Goal: Go to known website: Access a specific website the user already knows

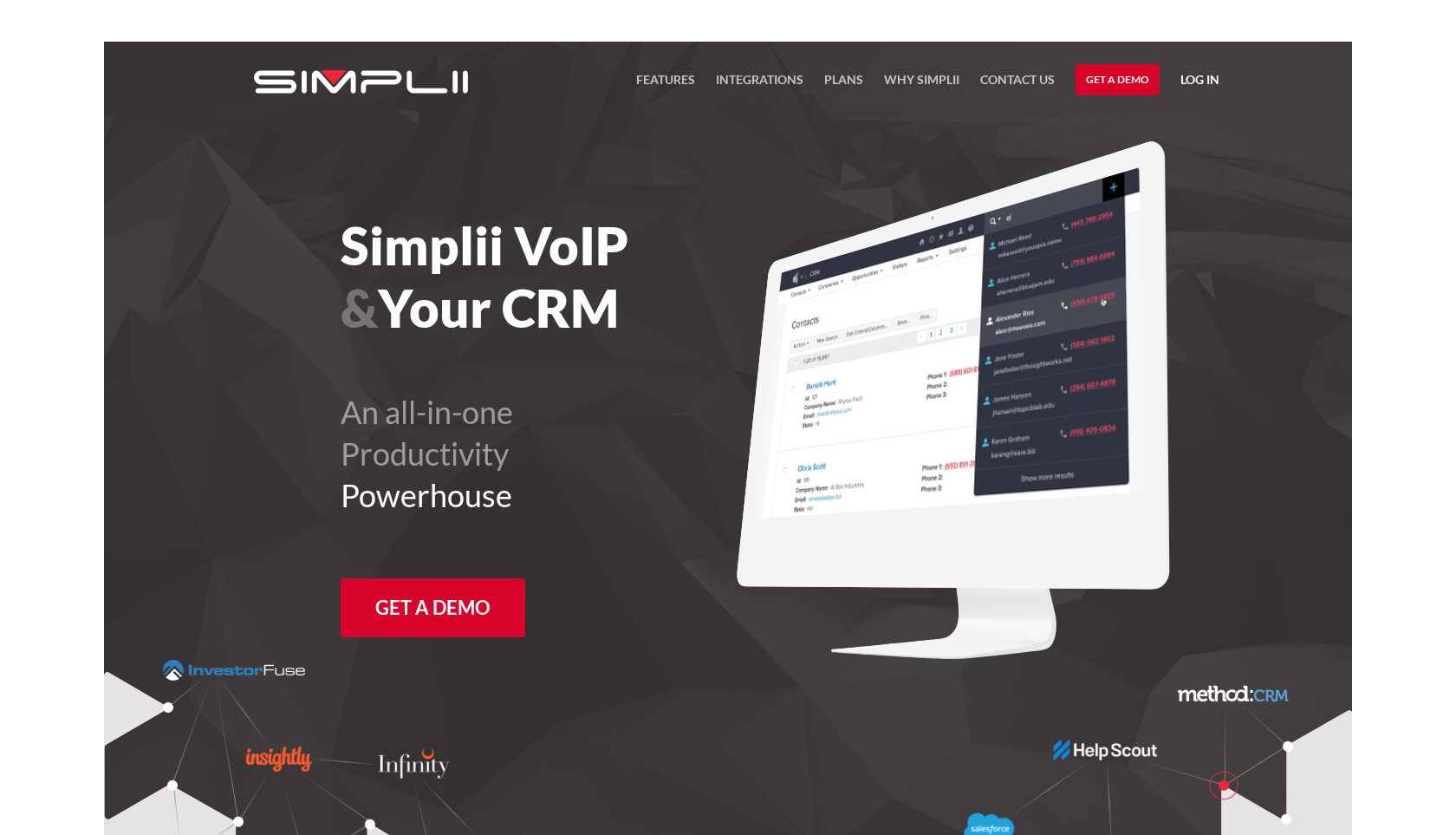
click at [1192, 83] on link "Log in" at bounding box center [1200, 82] width 39 height 26
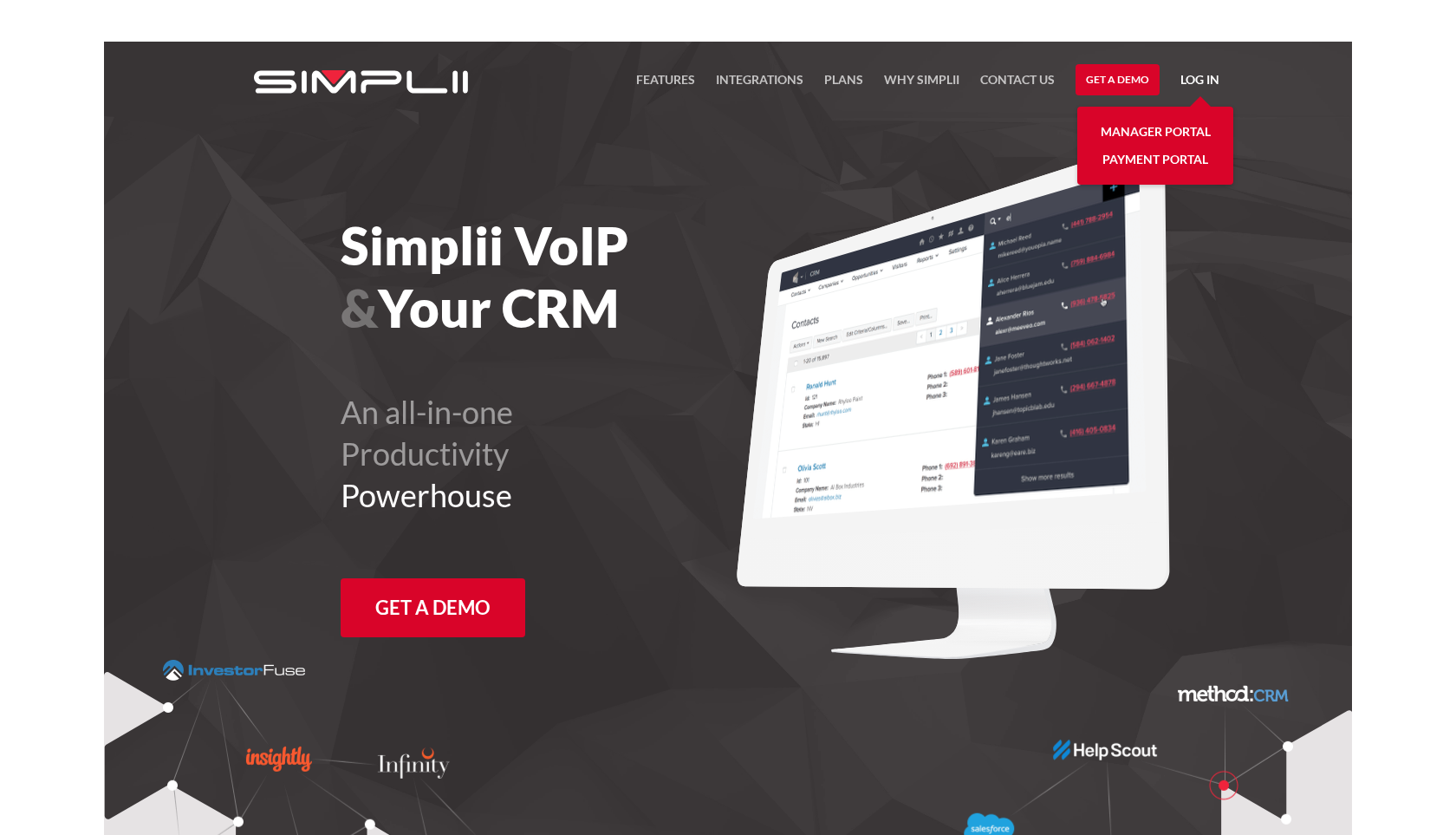
click at [1208, 79] on link "Log in" at bounding box center [1200, 82] width 39 height 26
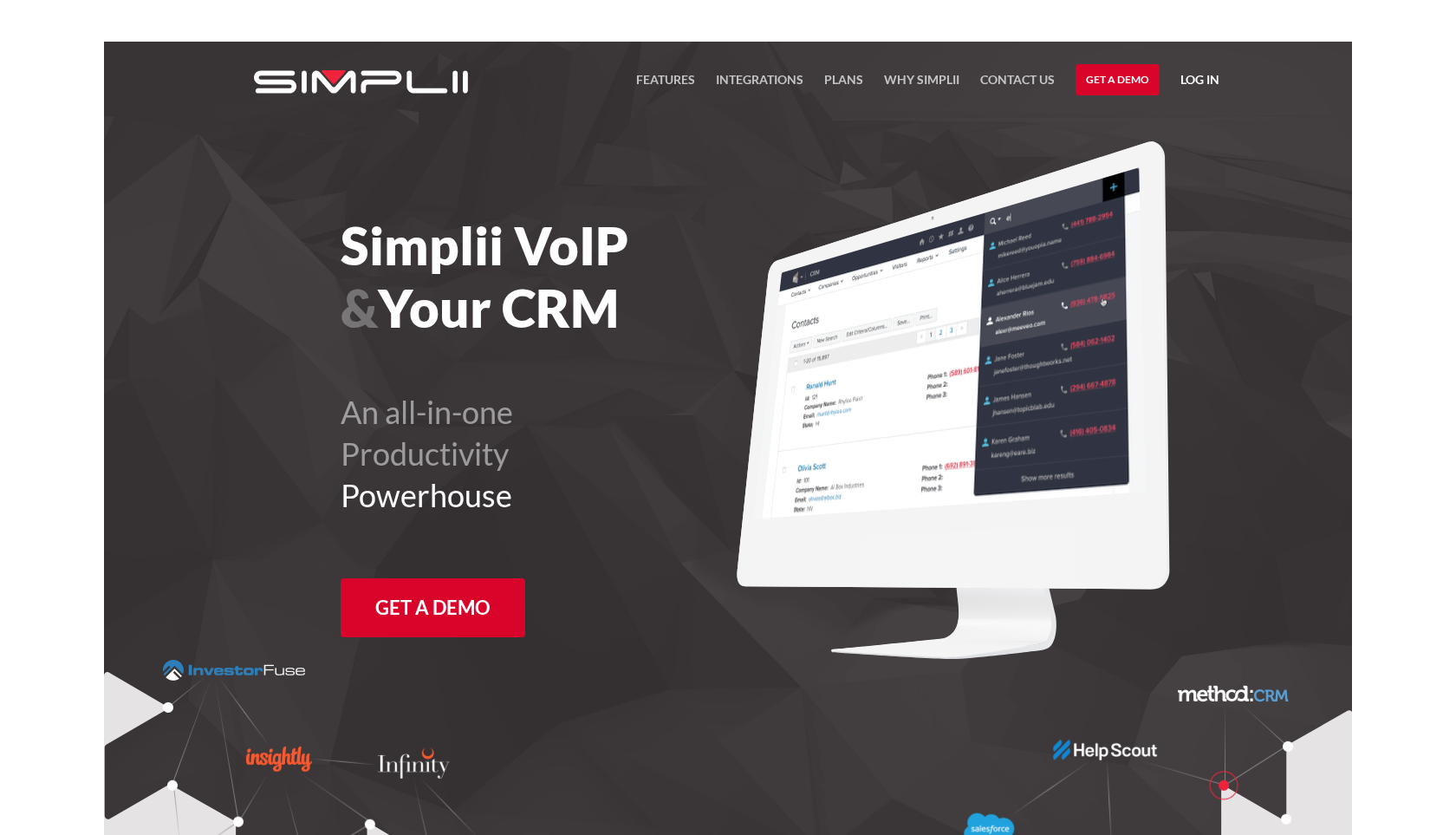
click at [1199, 74] on link "Log in" at bounding box center [1200, 82] width 39 height 26
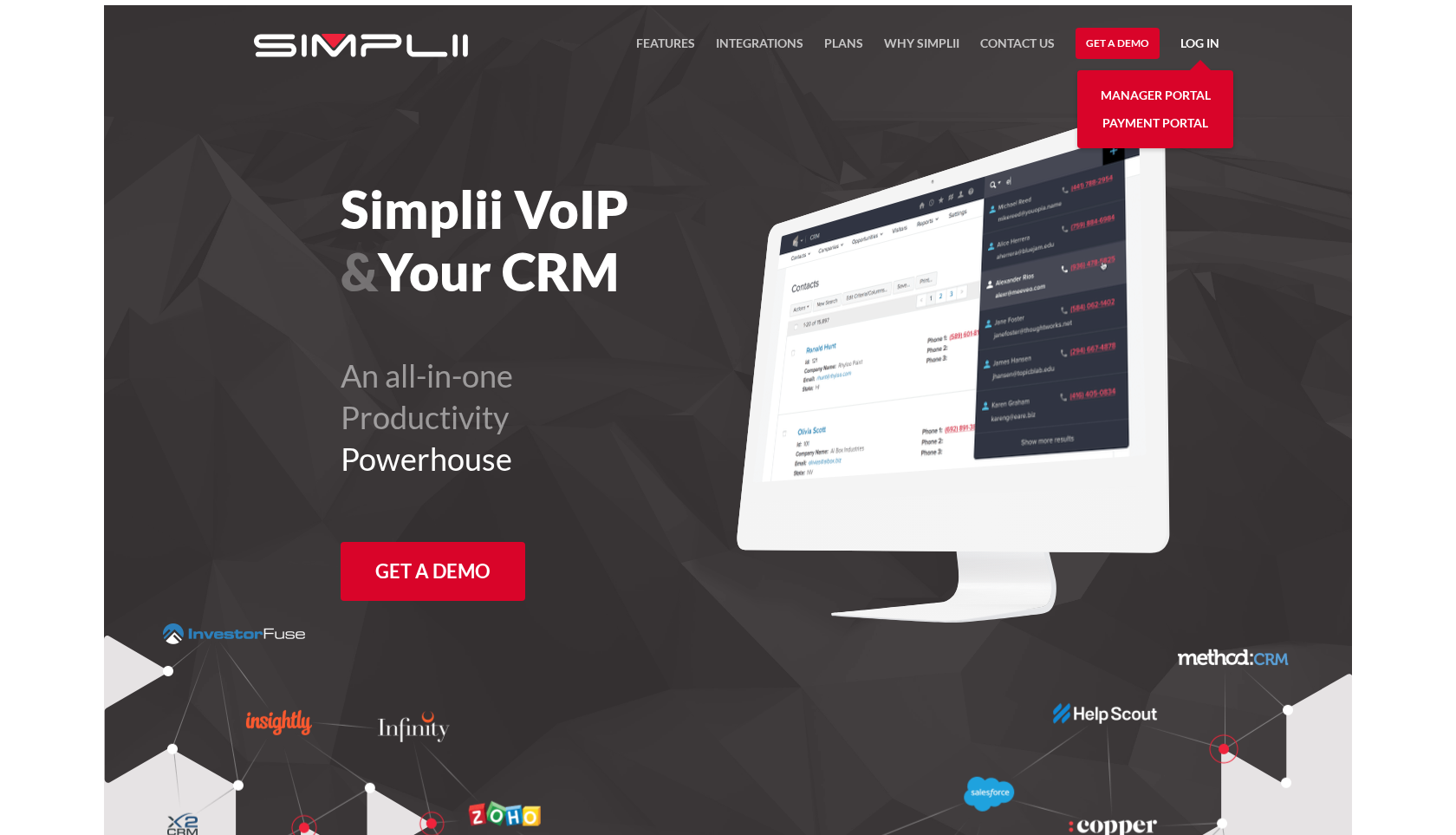
scroll to position [42, 0]
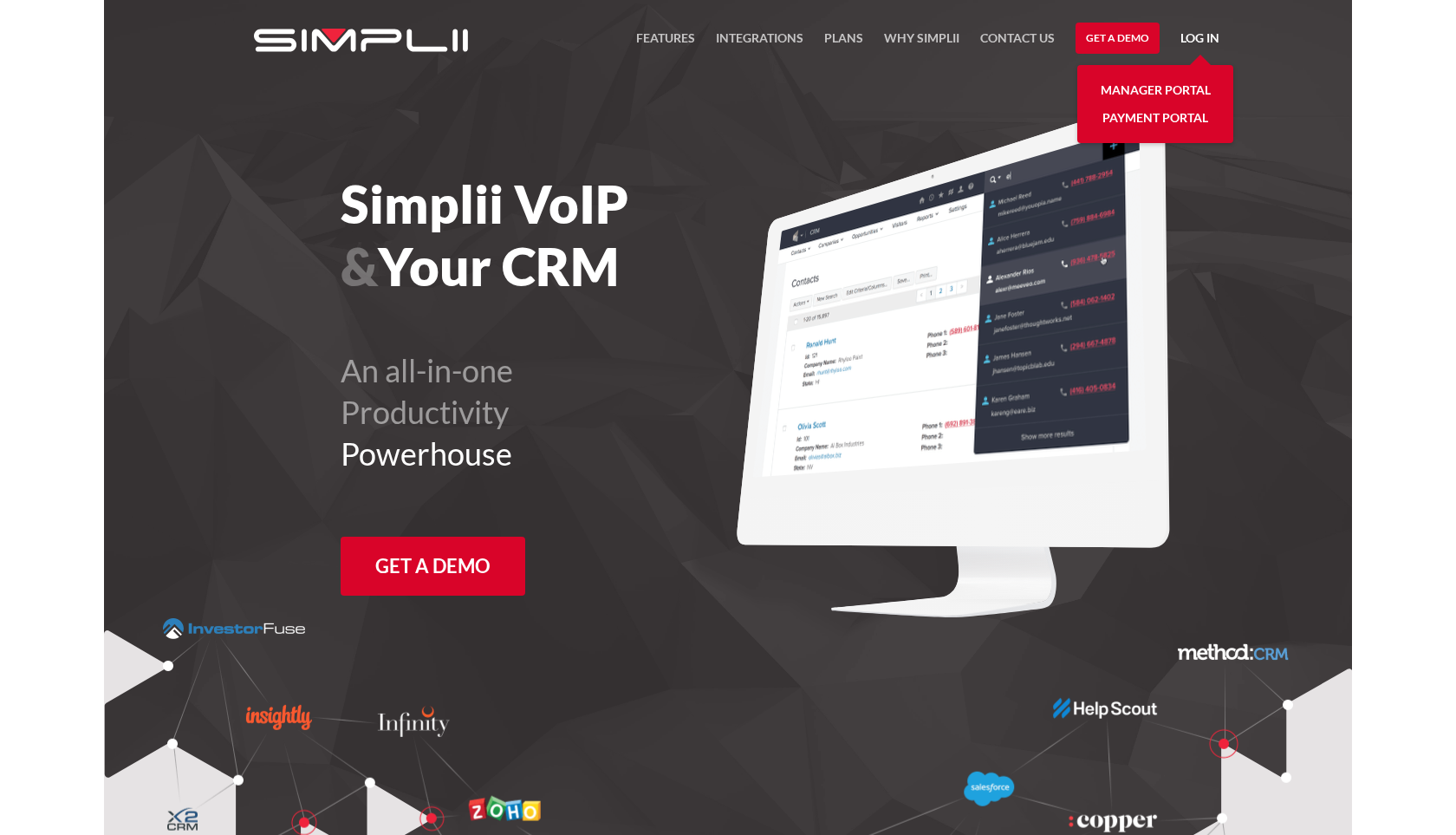
click at [1179, 89] on link "Manager Portal" at bounding box center [1156, 90] width 110 height 28
